Goal: Navigation & Orientation: Find specific page/section

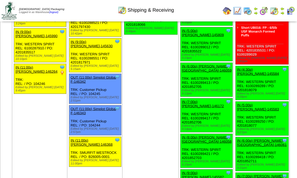
scroll to position [788, 0]
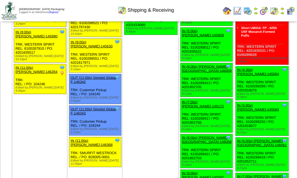
click at [291, 13] on img at bounding box center [290, 11] width 9 height 9
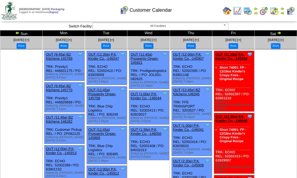
click at [250, 11] on img at bounding box center [247, 11] width 9 height 9
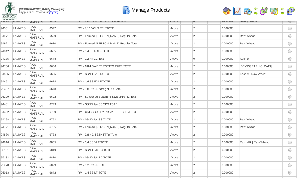
scroll to position [3358, 0]
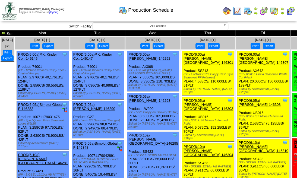
click at [275, 10] on img at bounding box center [274, 11] width 9 height 9
